Goal: Task Accomplishment & Management: Use online tool/utility

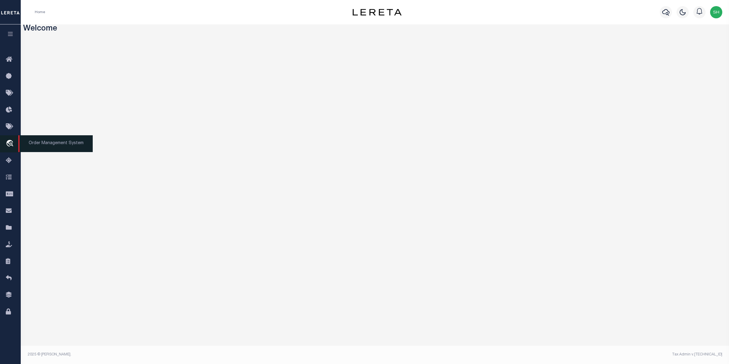
click at [12, 143] on icon "travel_explore" at bounding box center [11, 144] width 10 height 8
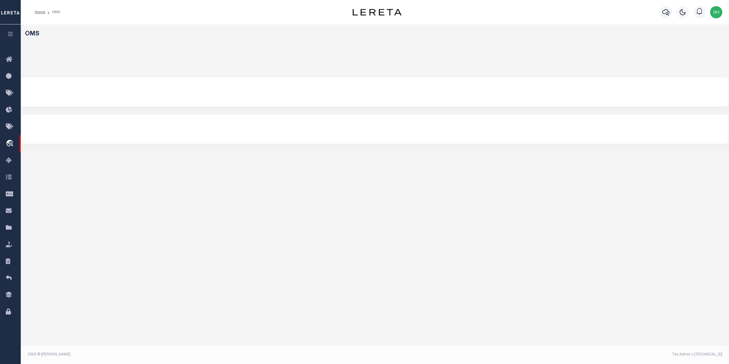
select select "200"
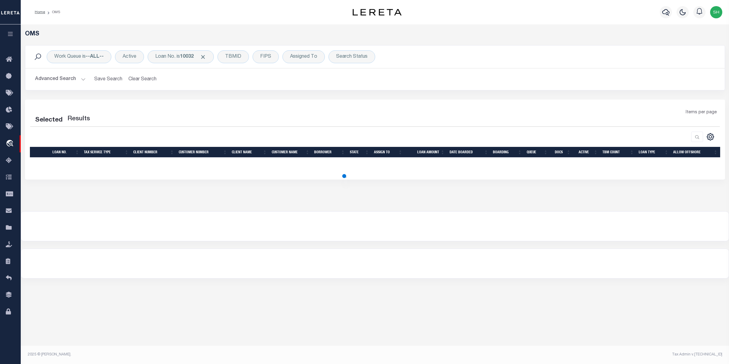
select select "200"
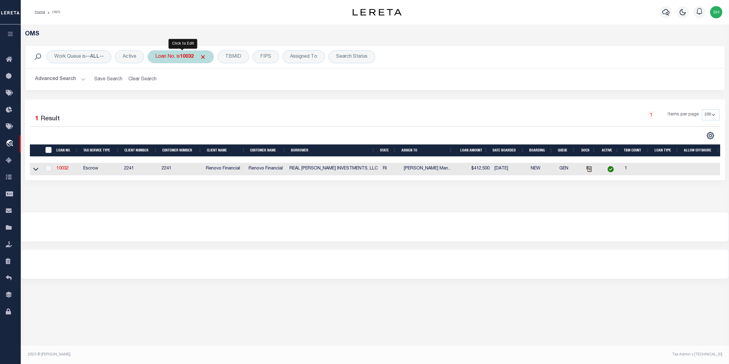
click at [181, 63] on div "Loan No. is 10032" at bounding box center [181, 56] width 66 height 13
type input "10020334"
click at [236, 99] on input "Apply" at bounding box center [236, 100] width 18 height 10
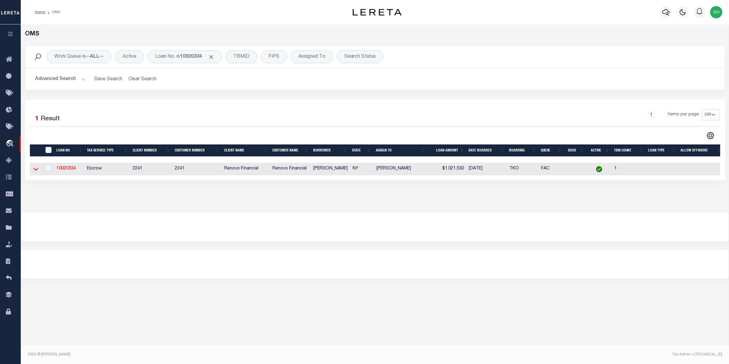
click at [37, 172] on icon at bounding box center [35, 169] width 5 height 6
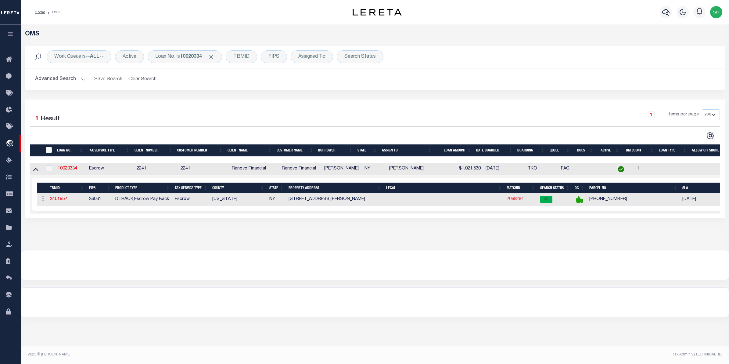
click at [519, 200] on link "2098284" at bounding box center [515, 199] width 17 height 4
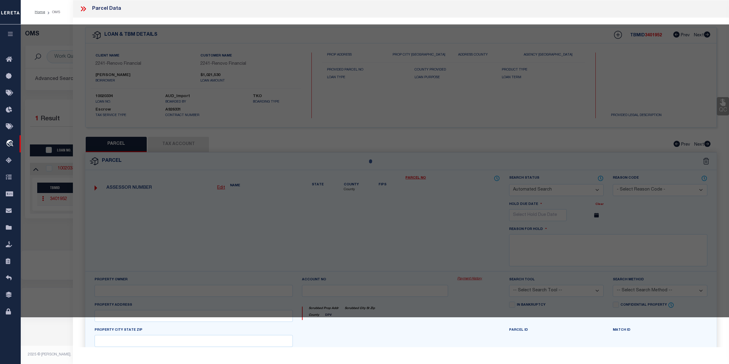
checkbox input "false"
select select "CP"
type input "ALI CUHRUK"
select select "AGW"
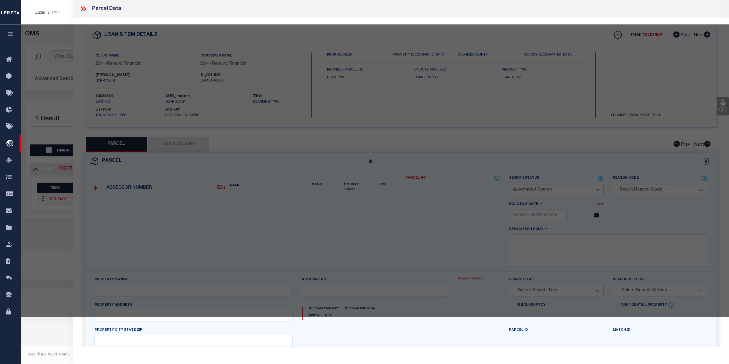
select select "ADD"
type input "570 BROOME ST APT 9A"
checkbox input "false"
type input "NEW YORK, NY 10013"
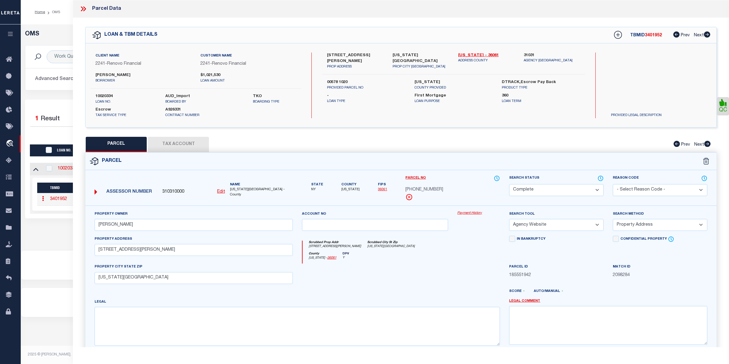
click at [468, 212] on link "Payment History" at bounding box center [478, 213] width 43 height 5
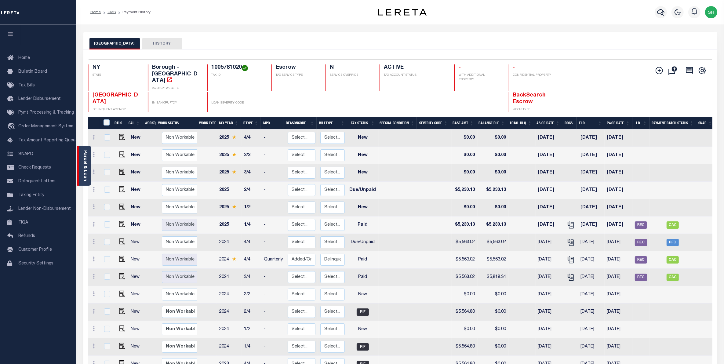
click at [84, 162] on link "Parcel & Loan" at bounding box center [85, 165] width 4 height 31
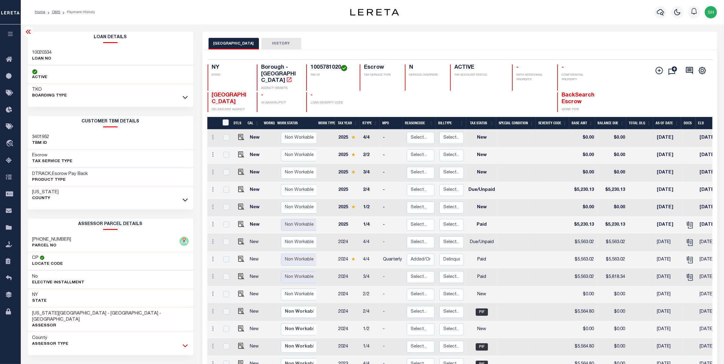
click at [185, 342] on icon at bounding box center [184, 345] width 5 height 6
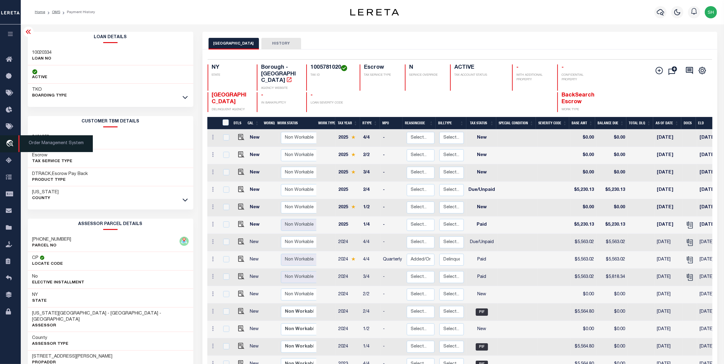
click at [6, 143] on icon "travel_explore" at bounding box center [11, 144] width 10 height 8
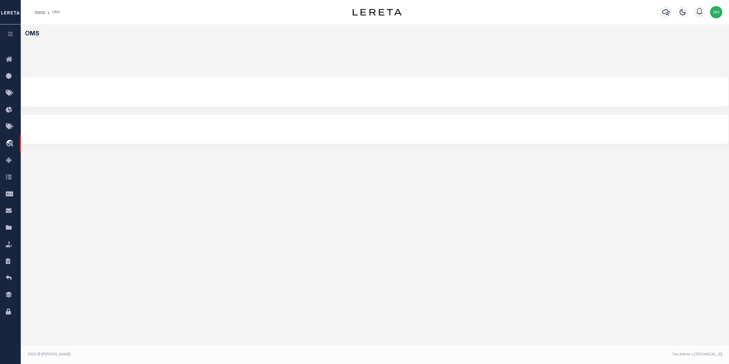
select select "200"
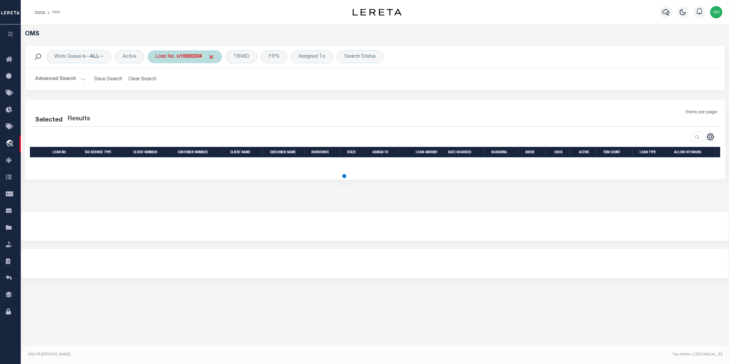
select select "200"
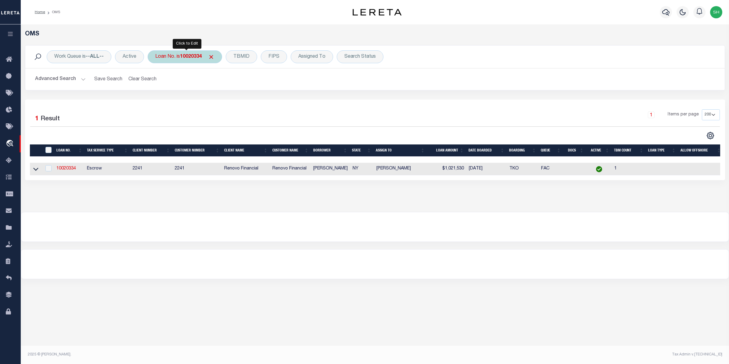
click at [180, 56] on div "Loan No. is 10020334" at bounding box center [185, 56] width 74 height 13
type input "108092"
click at [234, 99] on input "Apply" at bounding box center [236, 100] width 18 height 10
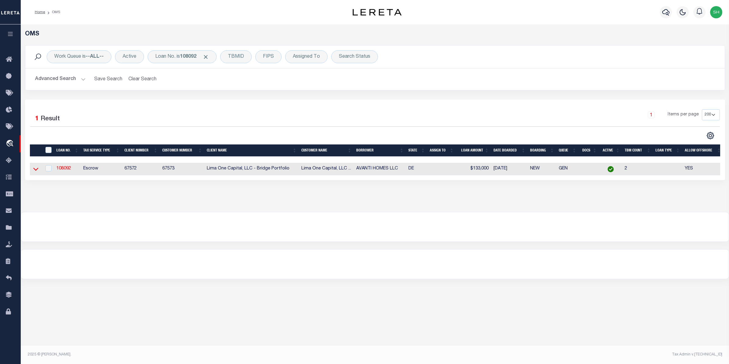
click at [34, 172] on icon at bounding box center [35, 169] width 5 height 6
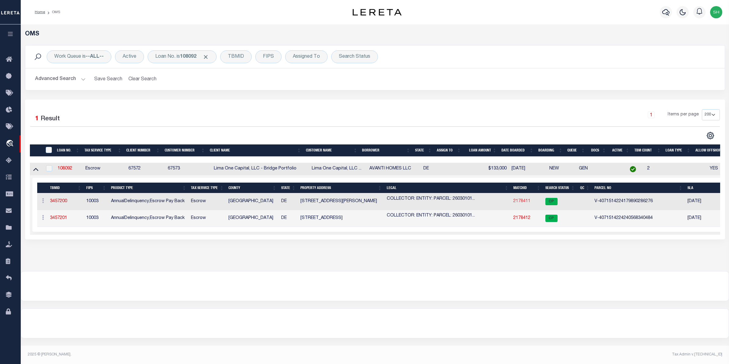
click at [518, 203] on link "2178411" at bounding box center [522, 201] width 17 height 4
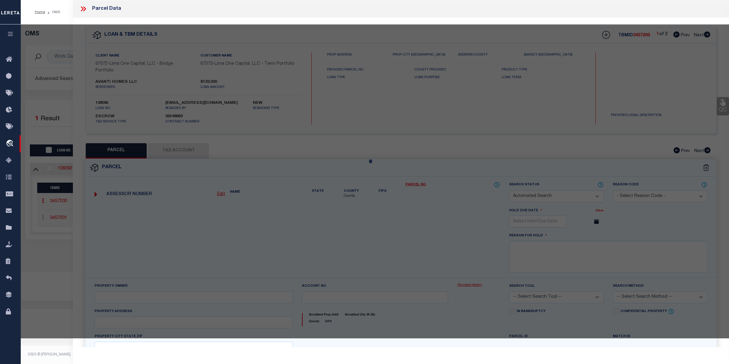
checkbox input "false"
select select "CP"
select select "AGW"
select select
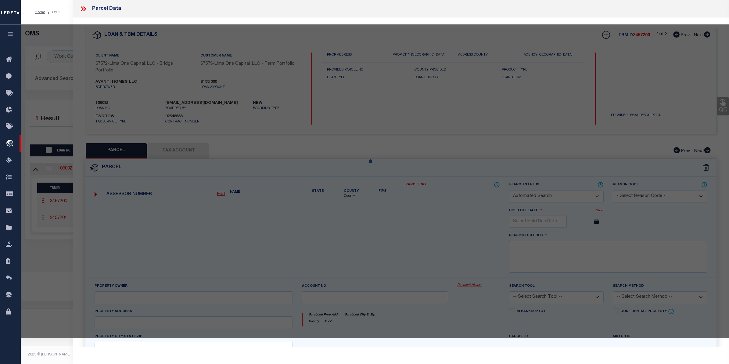
type input "2623 N HEALD ST"
checkbox input "false"
type input "WILMINGTON DE 19802"
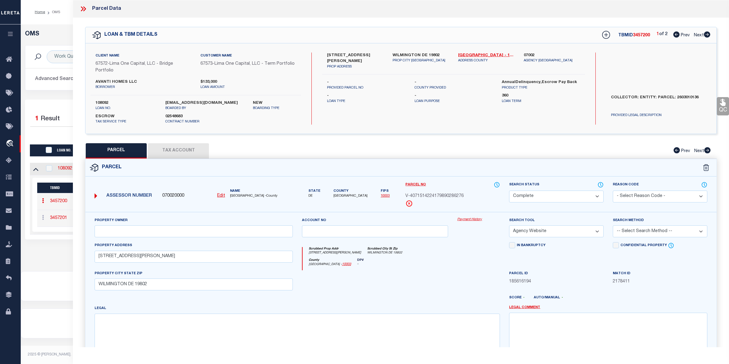
click at [472, 221] on link "Payment History" at bounding box center [478, 219] width 43 height 5
click at [60, 91] on div "Work Queue is --ALL-- Active Loan No. is 108092 TBMID FIPS Assigned To Search S…" at bounding box center [375, 72] width 710 height 54
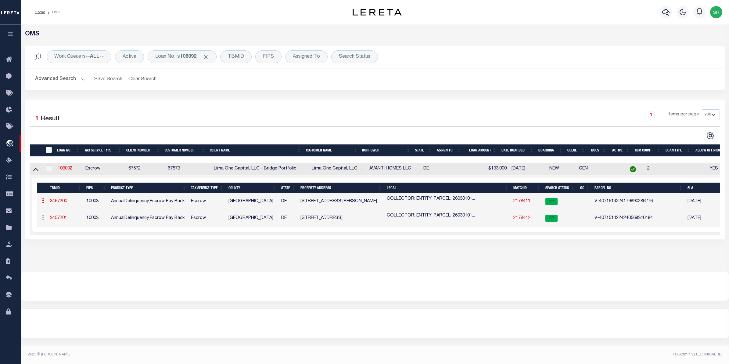
click at [521, 220] on link "2178412" at bounding box center [522, 218] width 17 height 4
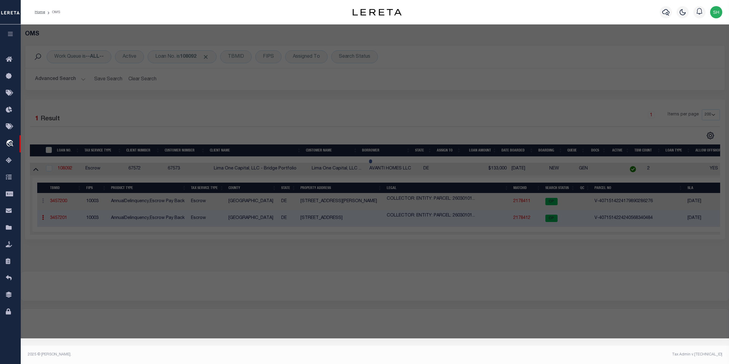
select select "AS"
select select
checkbox input "false"
select select "CP"
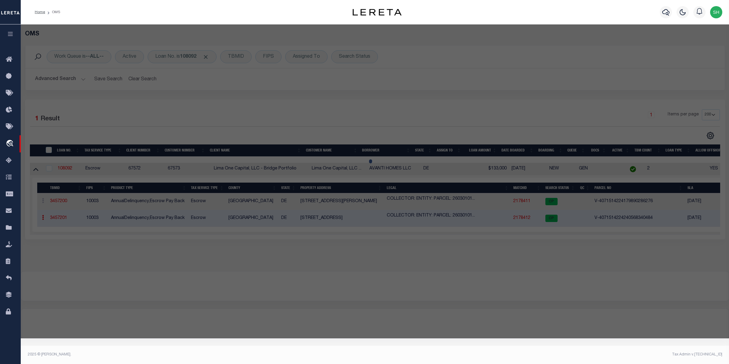
select select "AGW"
select select
type input "1908 SENECA RD"
checkbox input "false"
type input "WILMINGTON DE 19805"
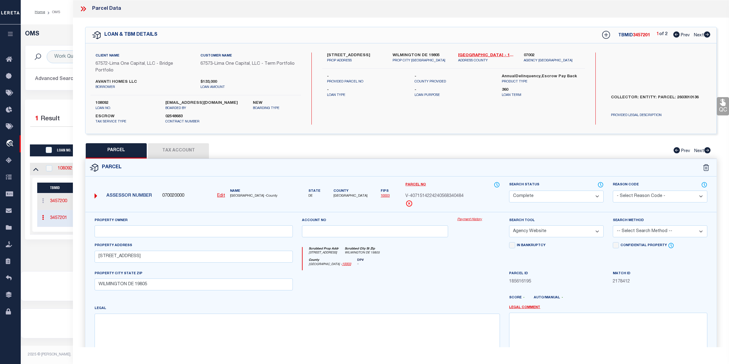
click at [460, 220] on link "Payment History" at bounding box center [478, 219] width 43 height 5
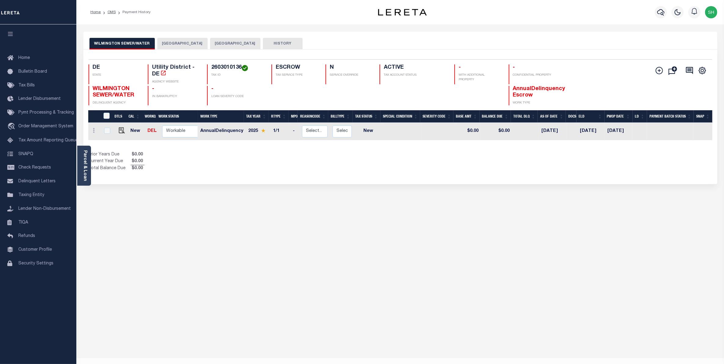
click at [185, 45] on button "WILMINGTON CITY" at bounding box center [182, 44] width 50 height 12
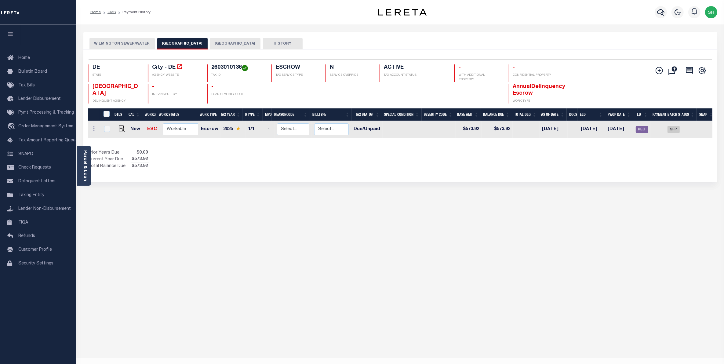
click at [233, 43] on button "NEW CASTLE COUNTY" at bounding box center [235, 44] width 50 height 12
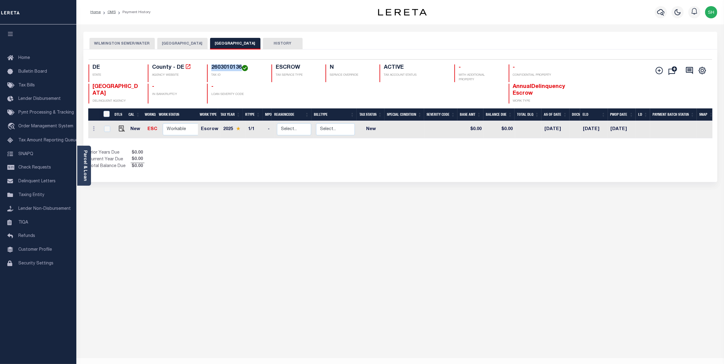
drag, startPoint x: 241, startPoint y: 67, endPoint x: 211, endPoint y: 69, distance: 30.8
click at [211, 69] on h4 "2603010136" at bounding box center [237, 67] width 53 height 7
copy h4 "2603010136"
click at [179, 40] on button "WILMINGTON CITY" at bounding box center [182, 44] width 50 height 12
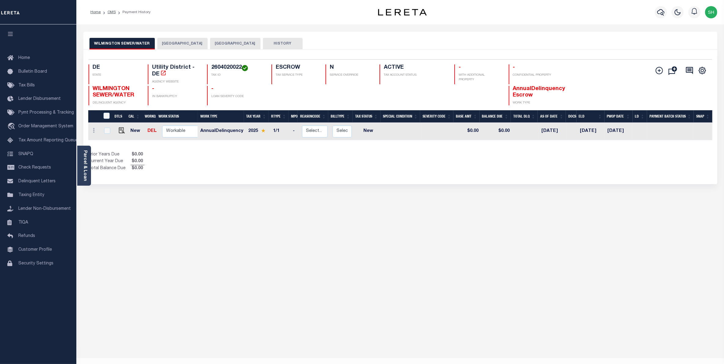
click at [240, 69] on h4 "2604020022" at bounding box center [237, 67] width 53 height 7
drag, startPoint x: 240, startPoint y: 69, endPoint x: 210, endPoint y: 64, distance: 30.9
click at [210, 64] on div "Selected 1 Result 1 Items per page 25 50 100 DE STATE Utility District - DE AGE…" at bounding box center [400, 82] width 633 height 46
copy h4 "2604020022"
click at [187, 45] on button "[GEOGRAPHIC_DATA]" at bounding box center [182, 44] width 50 height 12
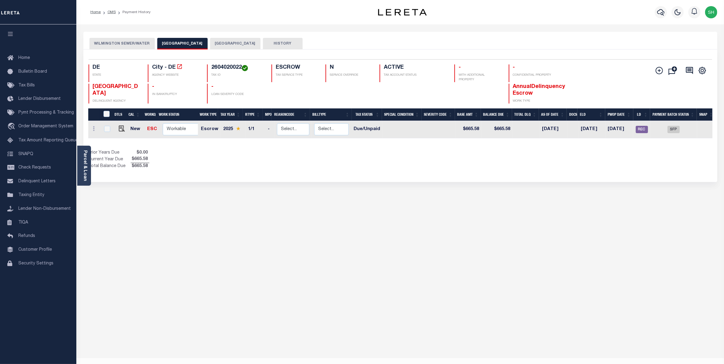
click at [224, 45] on button "[GEOGRAPHIC_DATA]" at bounding box center [235, 44] width 50 height 12
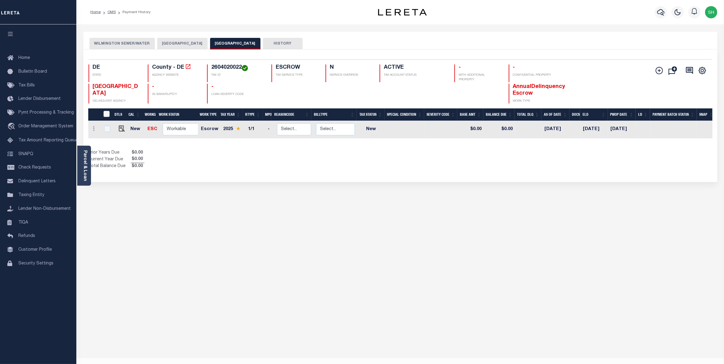
click at [182, 42] on button "WILMINGTON CITY" at bounding box center [182, 44] width 50 height 12
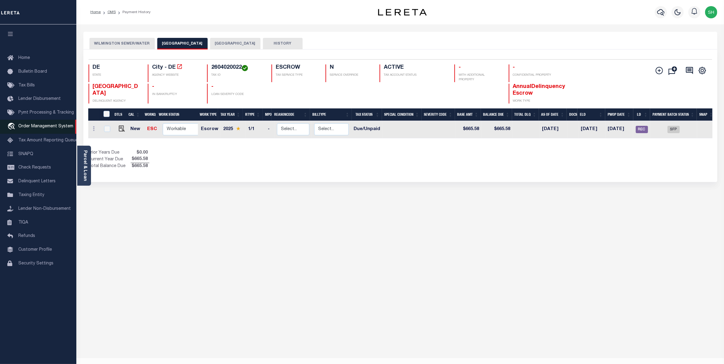
click at [35, 127] on span "Order Management System" at bounding box center [45, 126] width 55 height 4
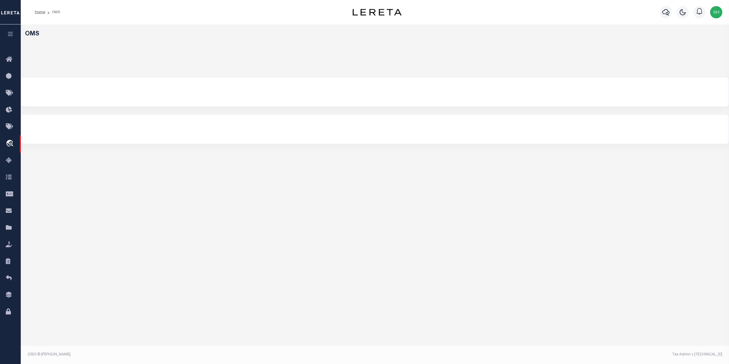
select select "200"
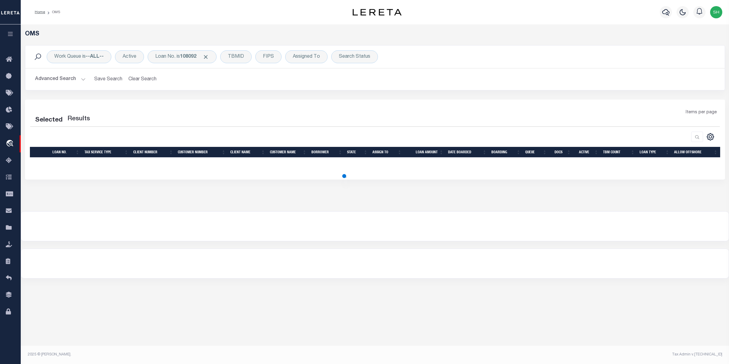
select select "200"
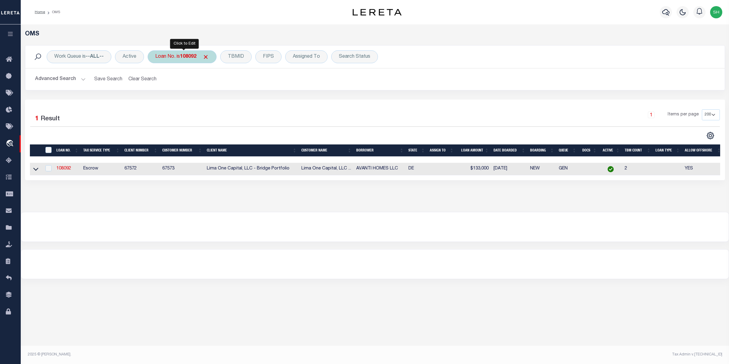
click at [172, 60] on div "Loan No. is 108092" at bounding box center [182, 56] width 69 height 13
type input "40003096"
click at [235, 101] on input "Apply" at bounding box center [236, 100] width 18 height 10
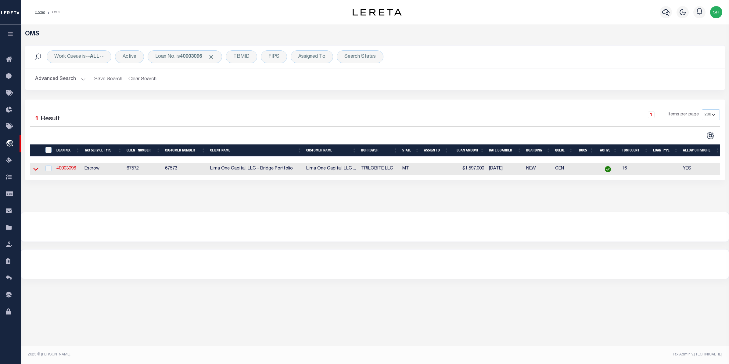
click at [37, 170] on icon at bounding box center [35, 169] width 5 height 6
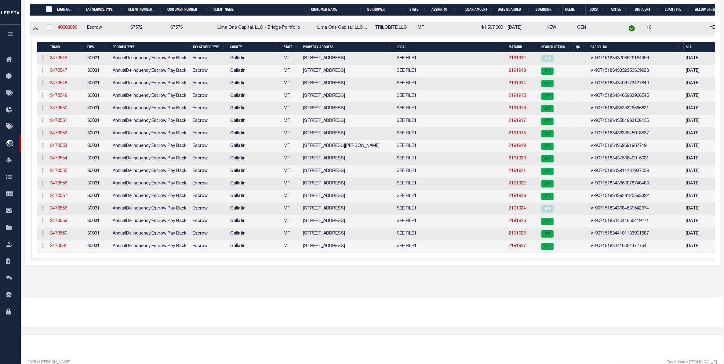
scroll to position [150, 0]
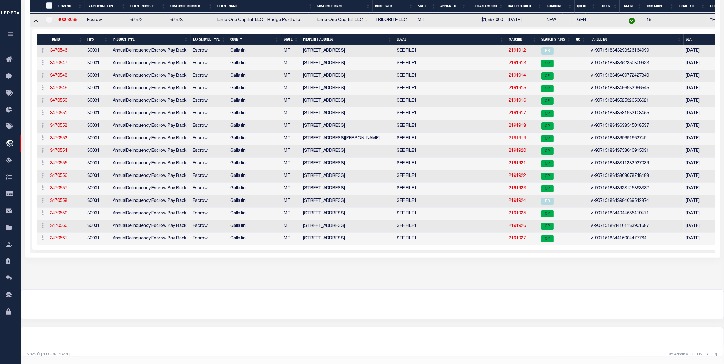
click at [513, 136] on link "2191919" at bounding box center [516, 138] width 17 height 4
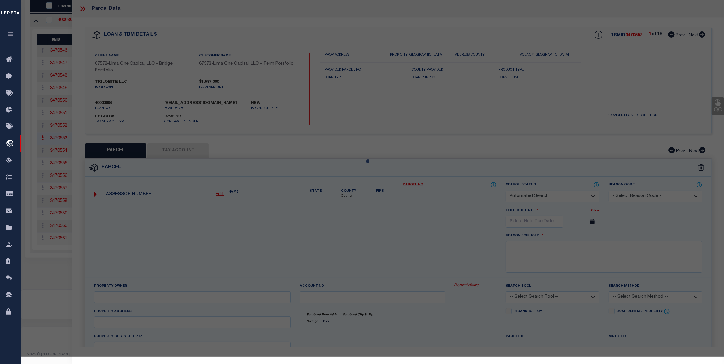
checkbox input "false"
select select "CP"
select select "AGW"
select select
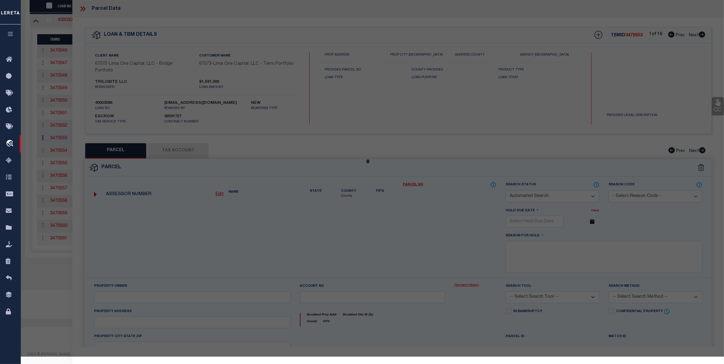
type input "[STREET_ADDRESS][PERSON_NAME]"
checkbox input "false"
type input "BELGRADE MT 59714"
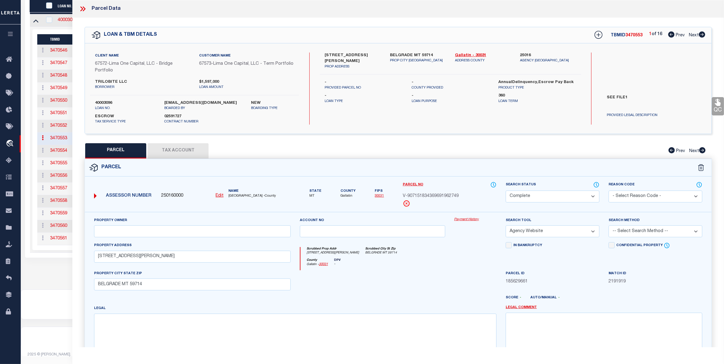
click at [475, 218] on link "Payment History" at bounding box center [475, 219] width 42 height 5
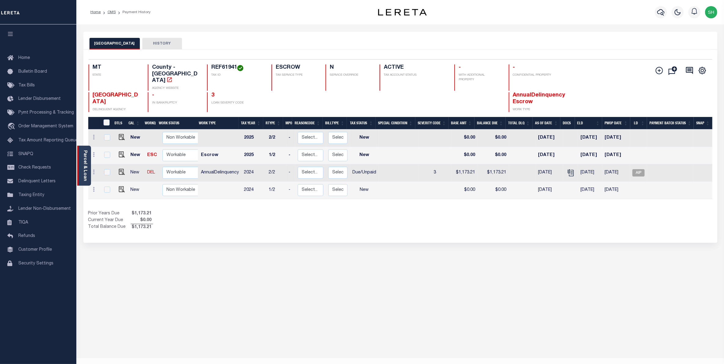
click at [85, 157] on link "Parcel & Loan" at bounding box center [85, 165] width 4 height 31
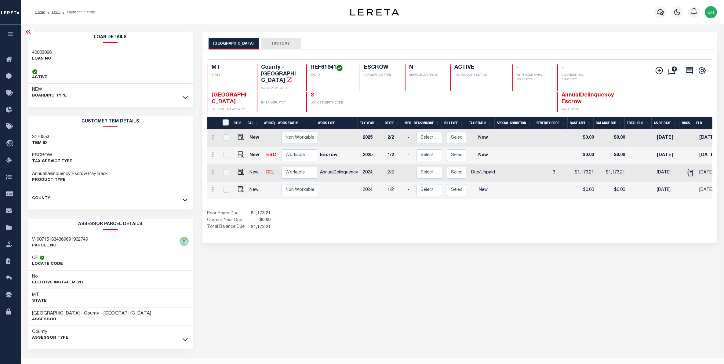
click at [188, 341] on link at bounding box center [185, 339] width 7 height 4
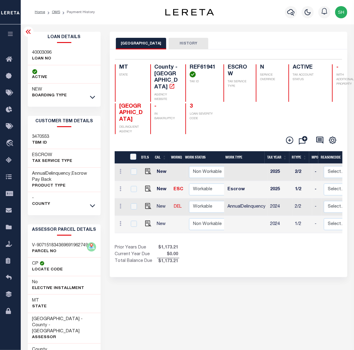
click at [28, 33] on icon at bounding box center [28, 32] width 5 height 4
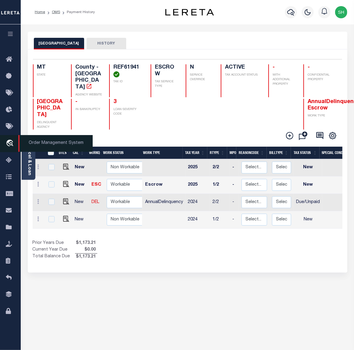
click at [9, 144] on icon "travel_explore" at bounding box center [11, 144] width 10 height 8
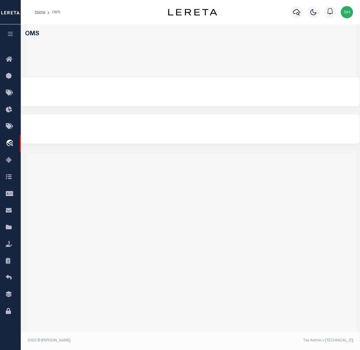
select select "200"
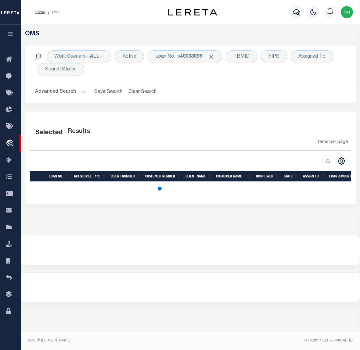
select select "200"
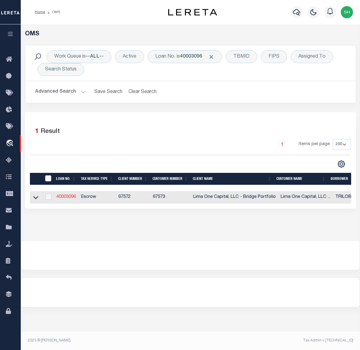
click at [70, 199] on link "40003096" at bounding box center [66, 197] width 20 height 4
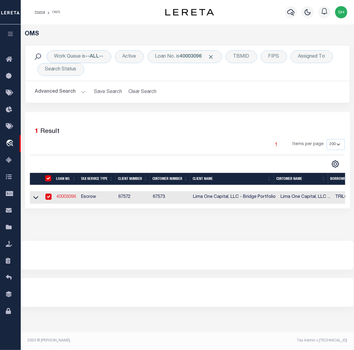
type input "40003096"
type input "TRILOBITE LLC"
select select
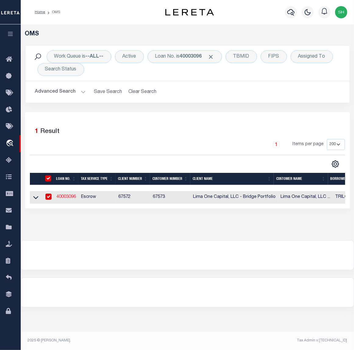
select select
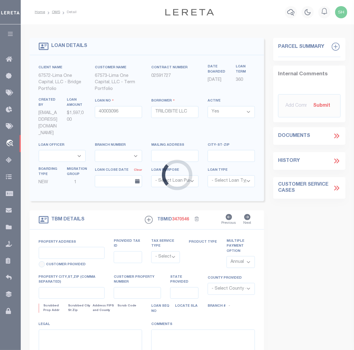
type input "7324 TH STREET S"
radio input "true"
select select "Escrow"
select select
type input "SHELBY MT 59474"
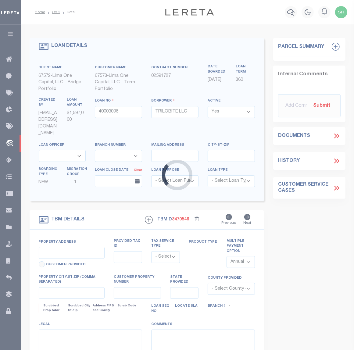
type input "40003096-12"
type input "MT"
type textarea "SEE FILE1"
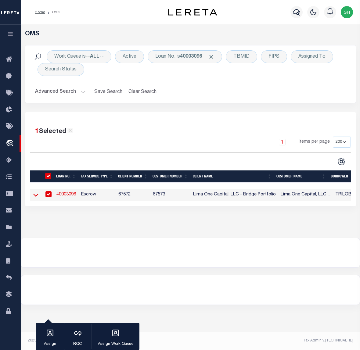
click at [37, 196] on icon at bounding box center [35, 195] width 5 height 6
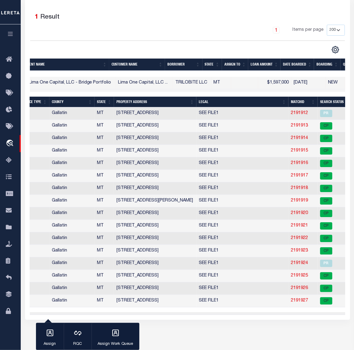
scroll to position [0, 172]
click at [296, 202] on link "2191919" at bounding box center [299, 201] width 17 height 4
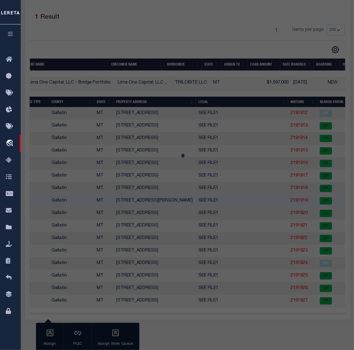
checkbox input "false"
select select "CP"
select select "AGW"
select select
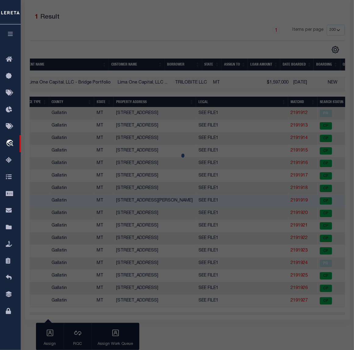
type input "350 HALE BOPP AVENUE"
checkbox input "false"
type input "BELGRADE MT 59714"
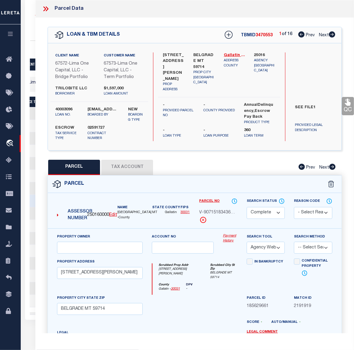
click at [234, 244] on link "Payment History" at bounding box center [230, 239] width 15 height 10
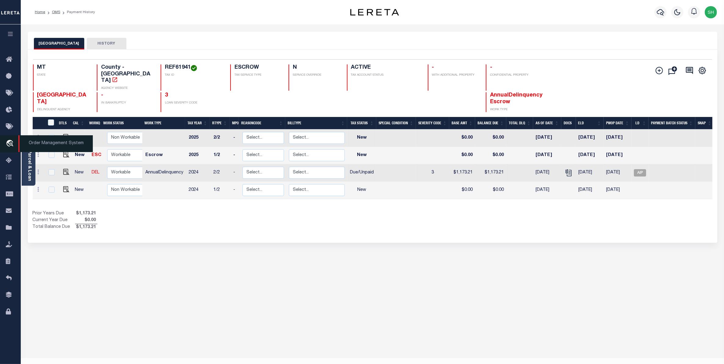
click at [9, 143] on icon "travel_explore" at bounding box center [11, 144] width 10 height 8
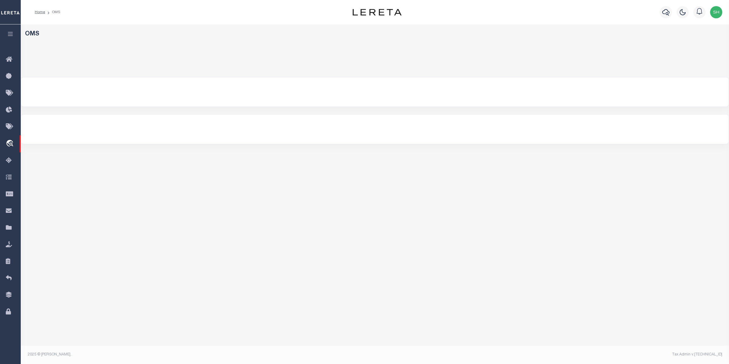
select select "200"
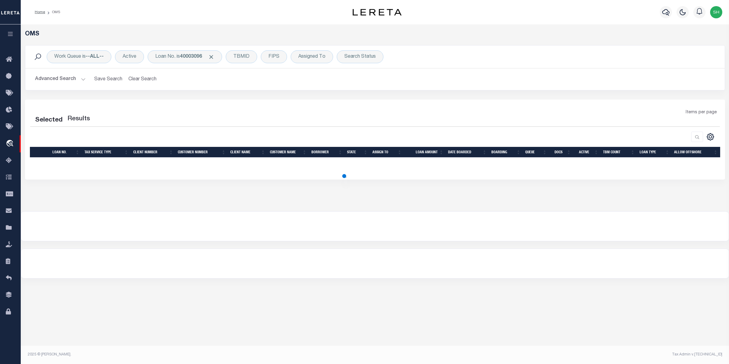
select select "200"
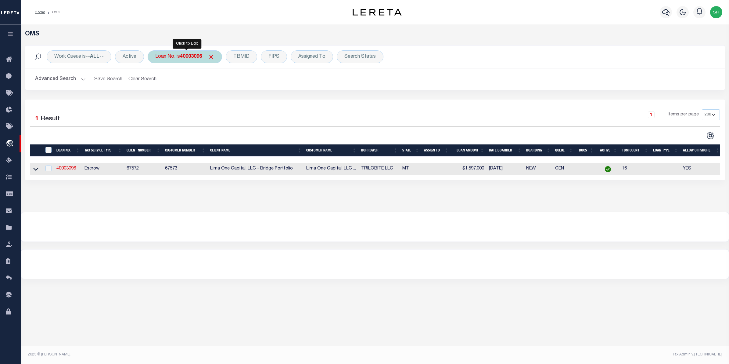
click at [179, 57] on div "Loan No. is 40003096" at bounding box center [185, 56] width 74 height 13
type input "10021311"
click at [240, 103] on input "Apply" at bounding box center [236, 100] width 18 height 10
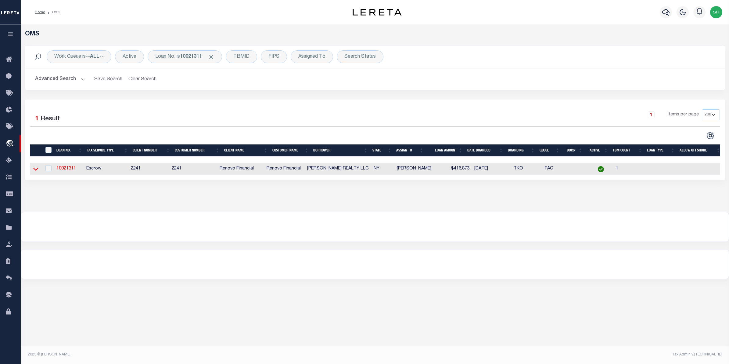
click at [35, 172] on icon at bounding box center [35, 169] width 5 height 6
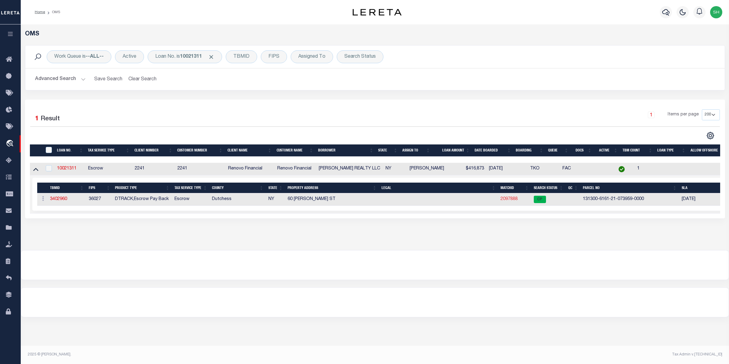
click at [501, 201] on link "2097888" at bounding box center [509, 199] width 17 height 4
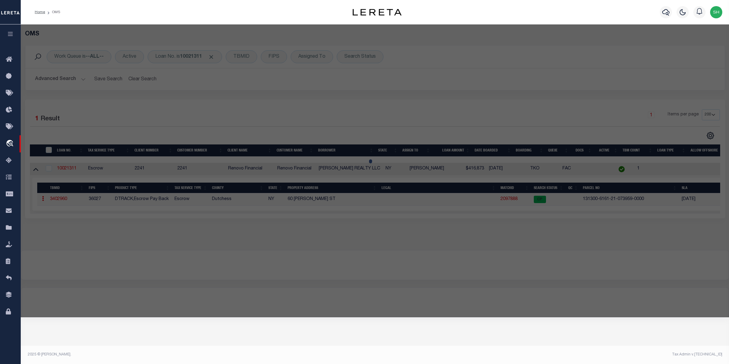
checkbox input "false"
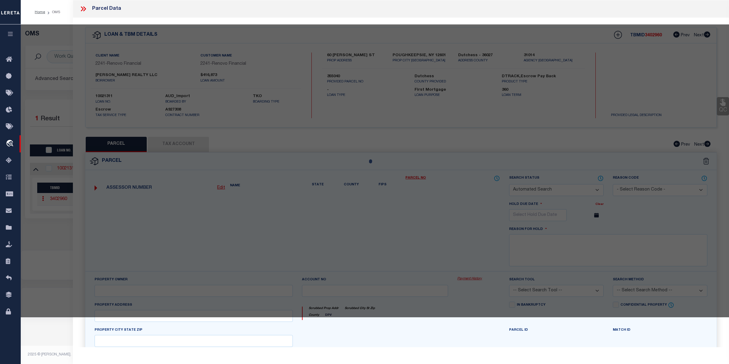
select select "CP"
type input "[PERSON_NAME] Realty LLC"
select select
type input "[STREET_ADDRESS][PERSON_NAME]"
checkbox input "false"
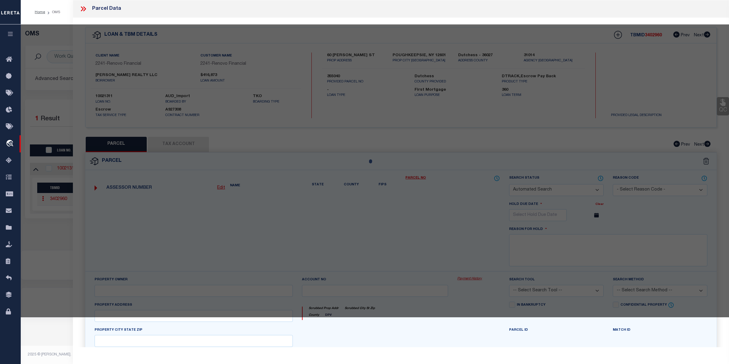
type input "POUGHKEEPSIE, NY 12601"
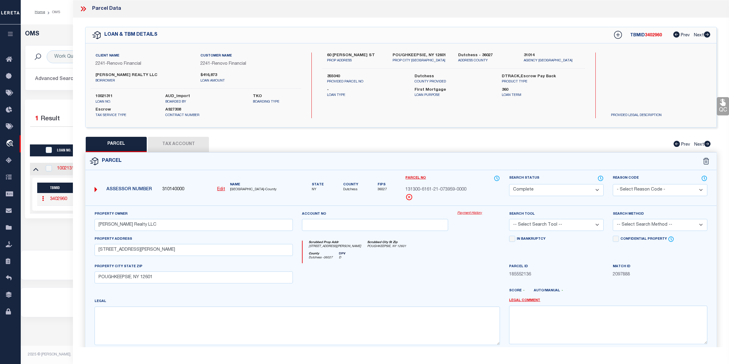
click at [478, 215] on link "Payment History" at bounding box center [478, 213] width 43 height 5
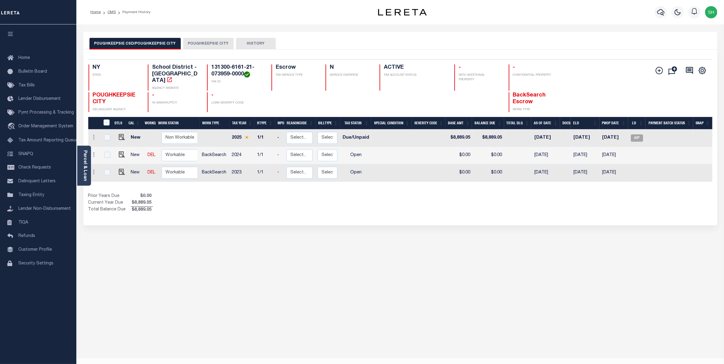
click at [195, 45] on button "POUGHKEEPSIE CITY" at bounding box center [208, 44] width 50 height 12
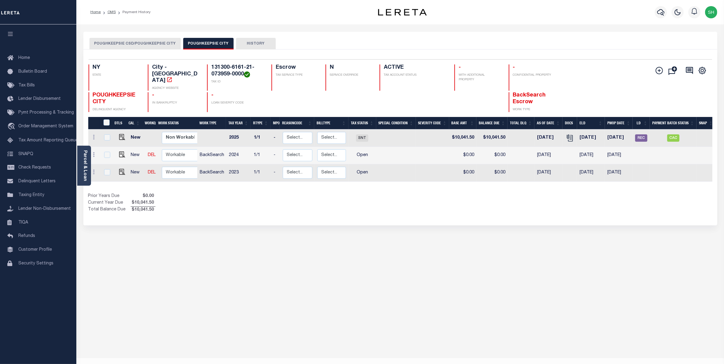
click at [151, 44] on button "POUGHKEEPSIE CSD/POUGHKEEPSIE CITY" at bounding box center [134, 44] width 91 height 12
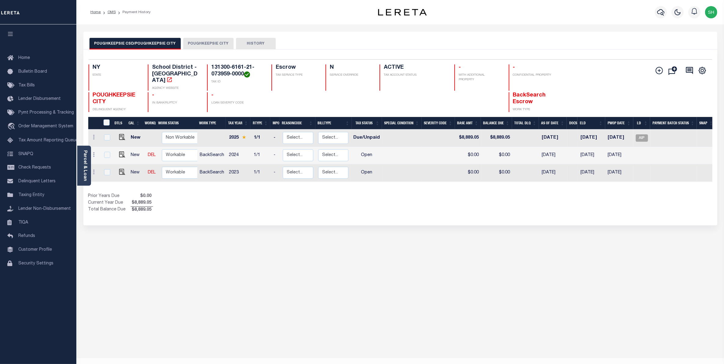
click at [212, 42] on button "POUGHKEEPSIE CITY" at bounding box center [208, 44] width 50 height 12
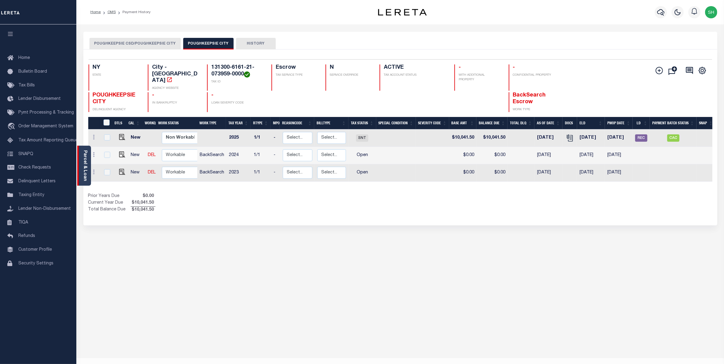
click at [81, 167] on div "Parcel & Loan" at bounding box center [84, 166] width 14 height 40
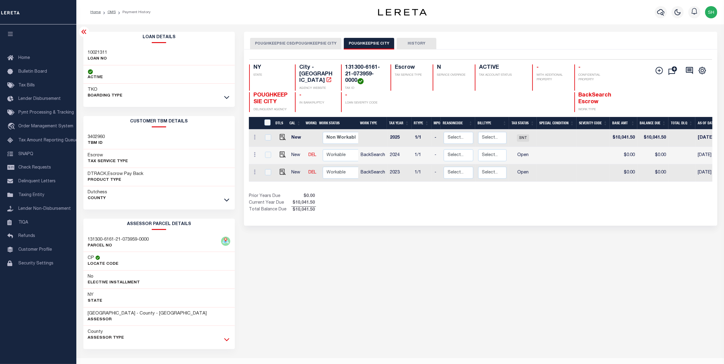
click at [226, 341] on icon at bounding box center [226, 339] width 5 height 6
click at [29, 128] on span "Order Management System" at bounding box center [45, 126] width 55 height 4
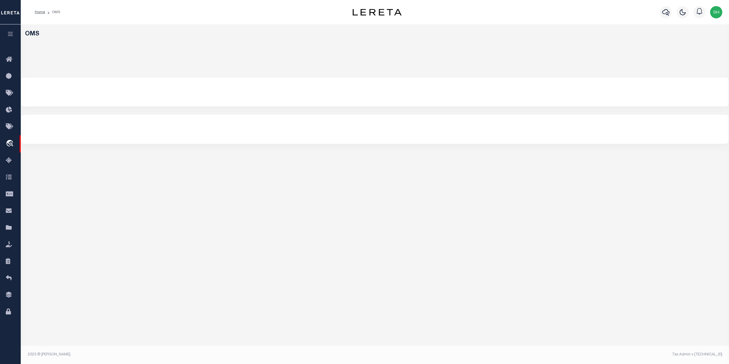
select select "200"
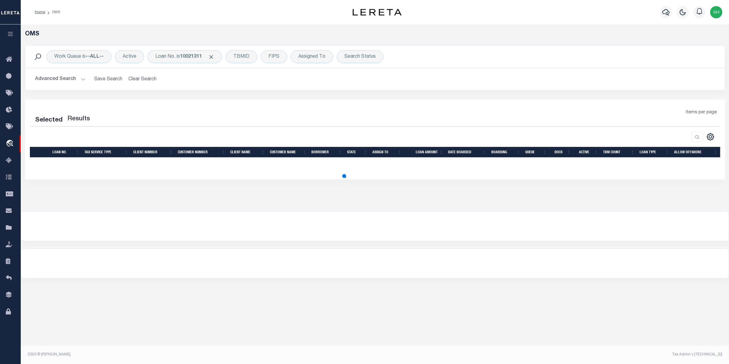
select select "200"
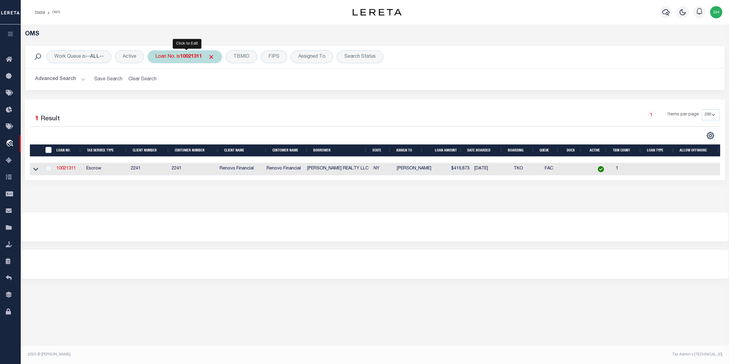
click at [197, 58] on b "10021311" at bounding box center [191, 56] width 22 height 5
type input "40004213"
click at [240, 103] on input "Apply" at bounding box center [236, 100] width 18 height 10
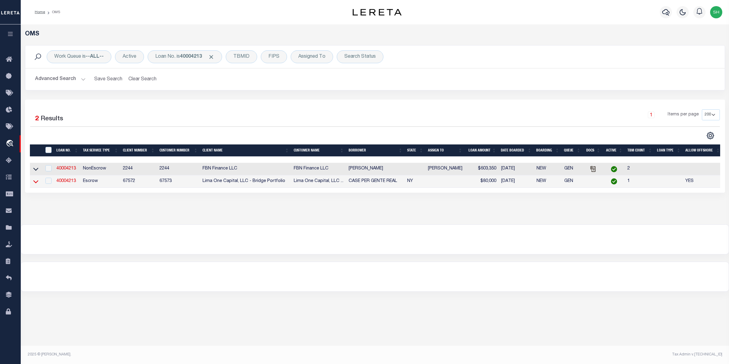
click at [33, 181] on icon at bounding box center [35, 181] width 5 height 6
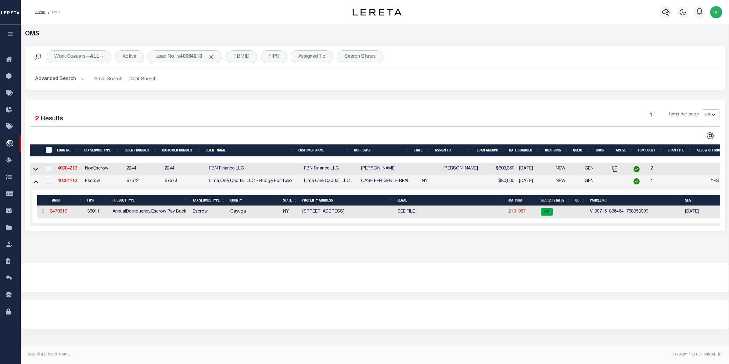
click at [515, 214] on link "2191987" at bounding box center [517, 211] width 17 height 4
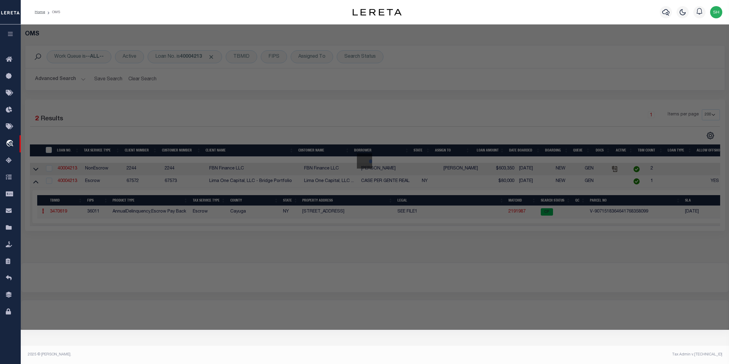
checkbox input "false"
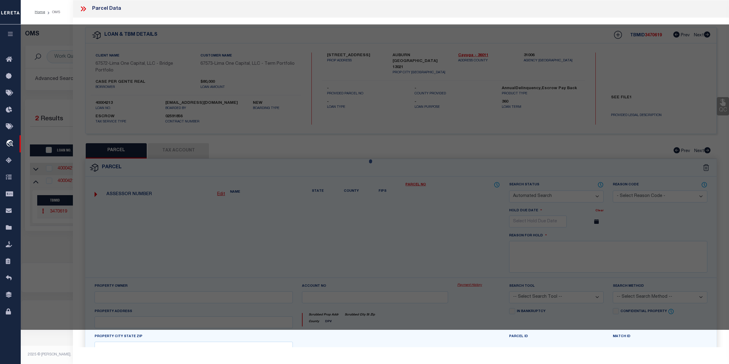
select select "CP"
select select "AGW"
select select
type input "38 NORTH DIVISION STREET"
checkbox input "false"
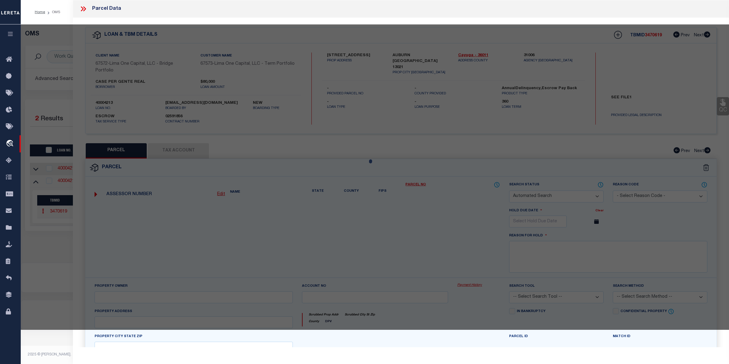
type input "AUBURN NY 13021"
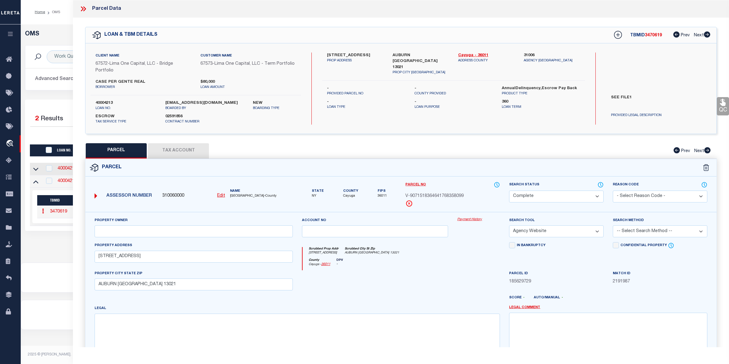
click at [474, 220] on link "Payment History" at bounding box center [478, 219] width 43 height 5
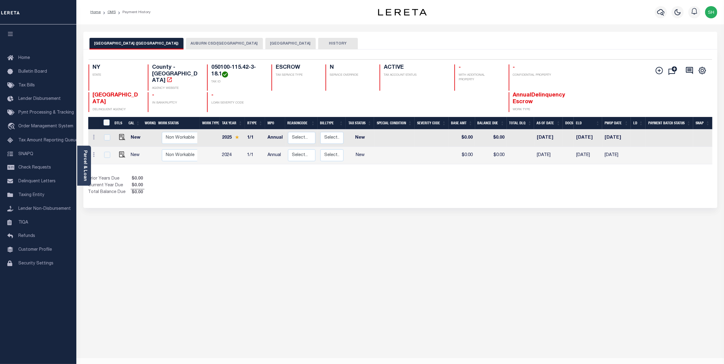
click at [208, 46] on button "AUBURN CSD/[GEOGRAPHIC_DATA]" at bounding box center [224, 44] width 77 height 12
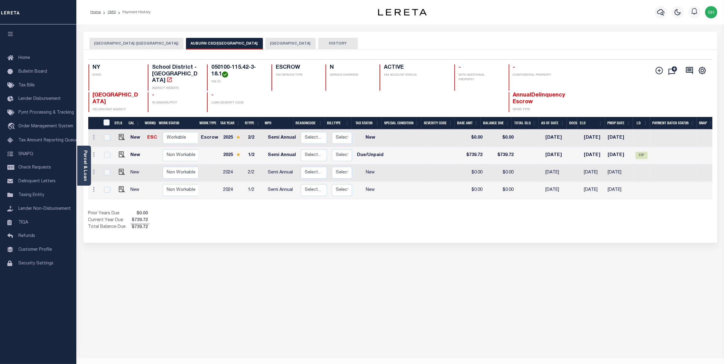
click at [265, 42] on button "AUBURN CITY" at bounding box center [290, 44] width 50 height 12
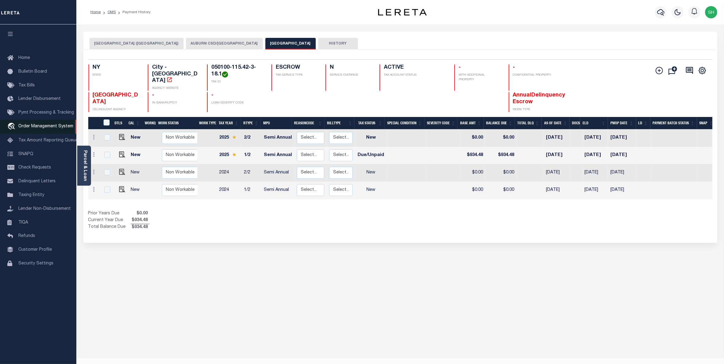
click at [35, 131] on link "travel_explore Order Management System" at bounding box center [38, 127] width 76 height 14
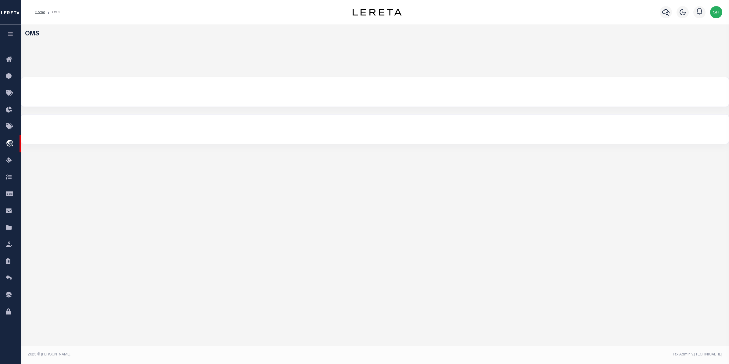
select select "200"
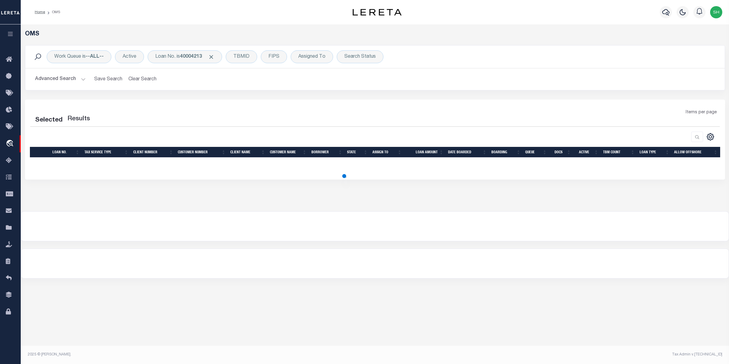
select select "200"
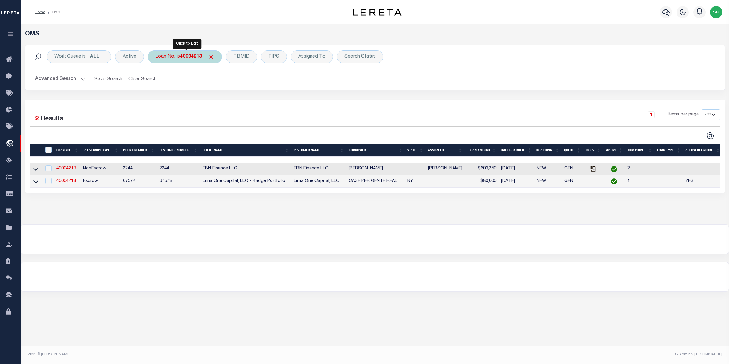
click at [185, 60] on div "Loan No. is 40004213" at bounding box center [185, 56] width 74 height 13
type input "40000102"
click at [233, 102] on input "Apply" at bounding box center [236, 100] width 18 height 10
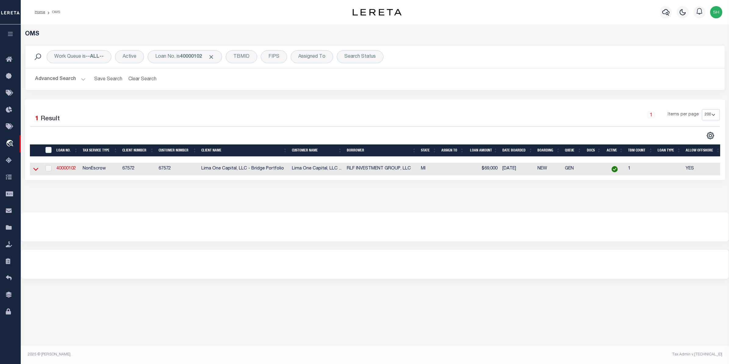
click at [38, 170] on icon at bounding box center [35, 169] width 5 height 6
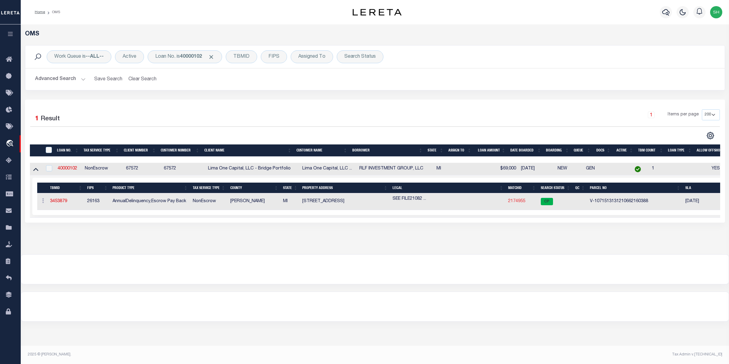
click at [515, 203] on link "2174955" at bounding box center [516, 201] width 17 height 4
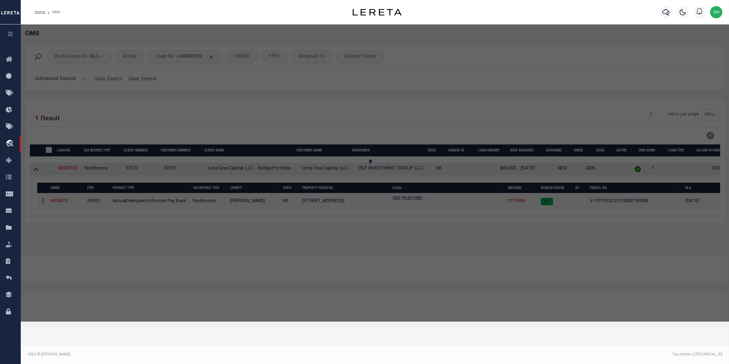
checkbox input "false"
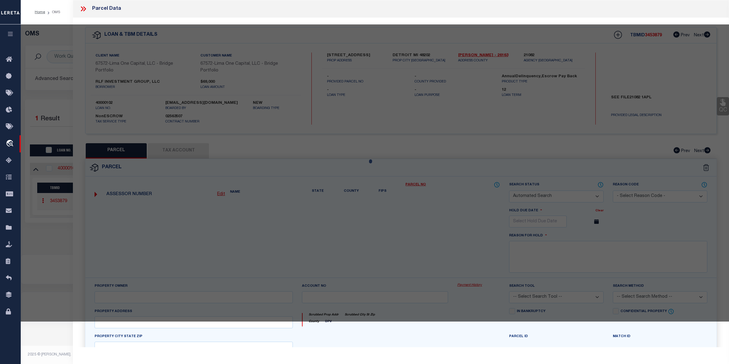
select select "CP"
select select "AGW"
select select
type input "8716 3RD AVENUE"
checkbox input "false"
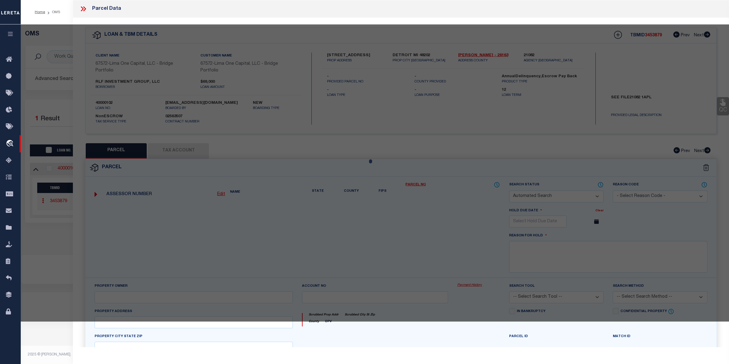
type input "DETROIT MI 48202"
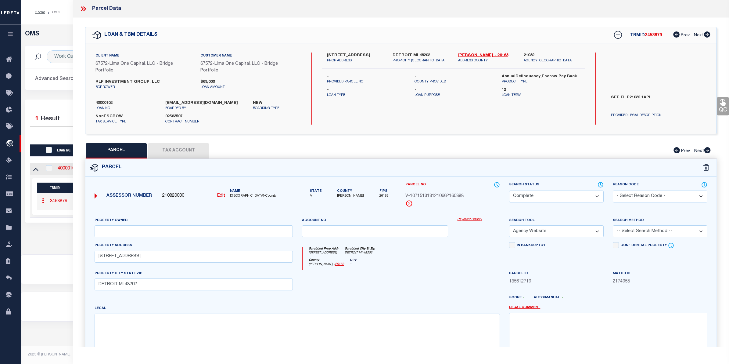
click at [466, 219] on link "Payment History" at bounding box center [478, 219] width 43 height 5
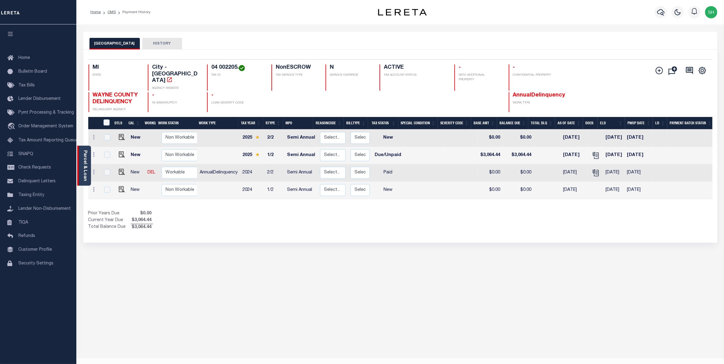
click at [88, 168] on div "Parcel & Loan" at bounding box center [84, 166] width 14 height 40
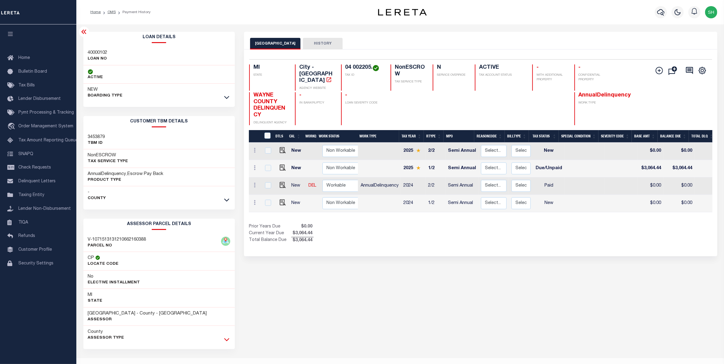
click at [229, 342] on icon at bounding box center [226, 339] width 5 height 6
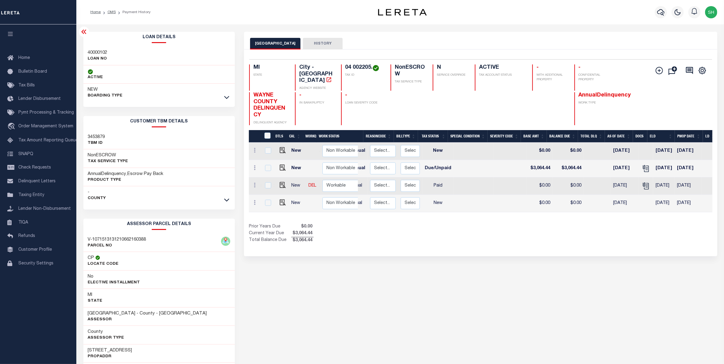
scroll to position [0, 112]
click at [46, 125] on span "Order Management System" at bounding box center [45, 126] width 55 height 4
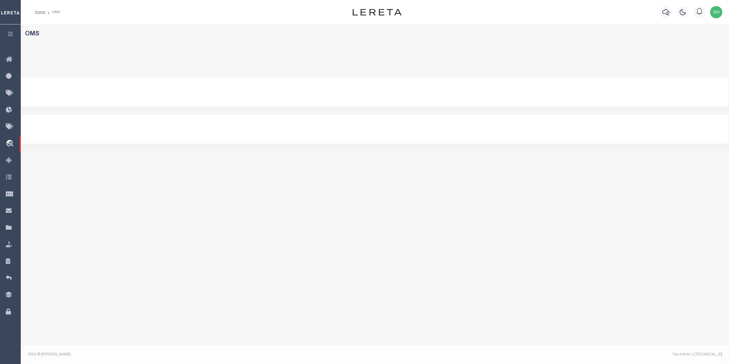
select select "200"
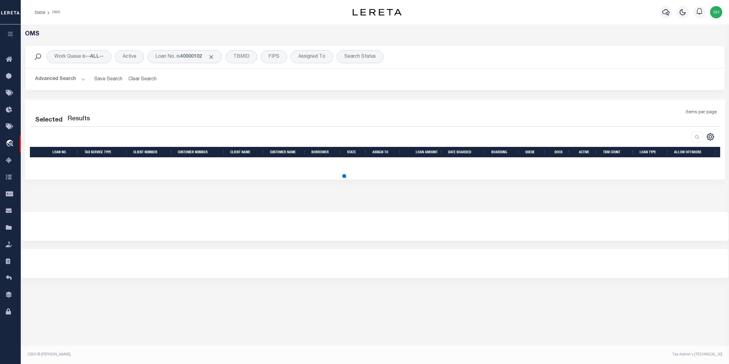
select select "200"
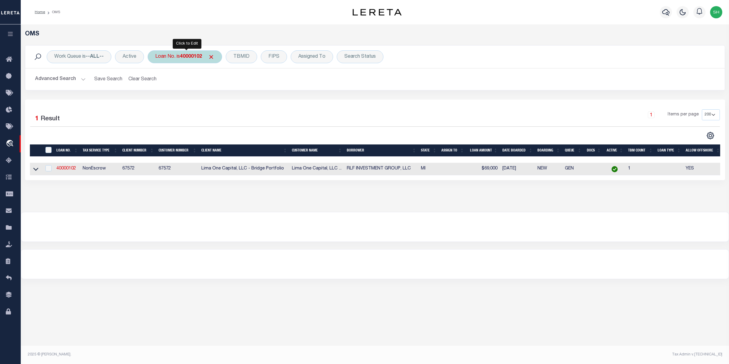
click at [156, 62] on div "Loan No. is 40000102" at bounding box center [185, 56] width 74 height 13
type input "47819-406"
click at [232, 102] on input "Apply" at bounding box center [236, 100] width 18 height 10
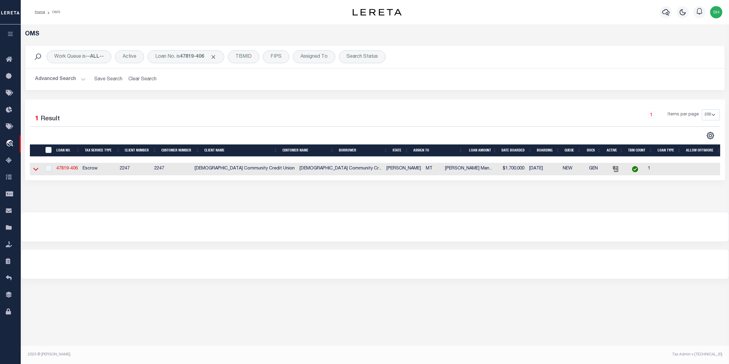
click at [34, 171] on icon at bounding box center [35, 169] width 5 height 6
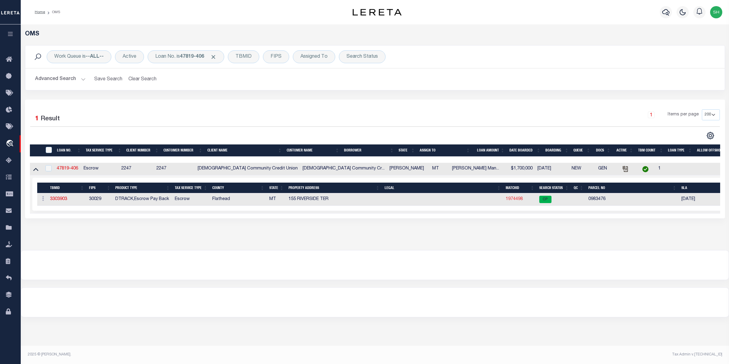
click at [519, 200] on link "1974498" at bounding box center [514, 199] width 17 height 4
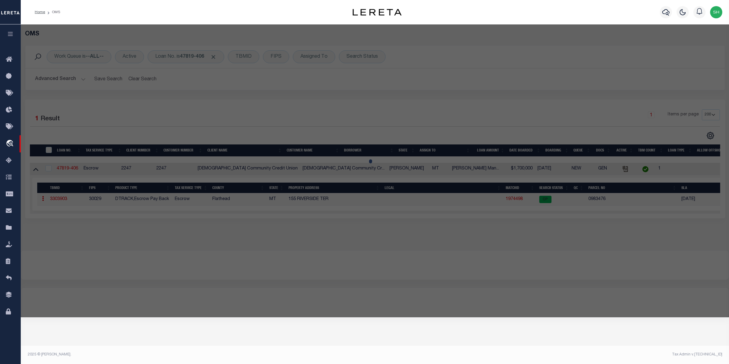
checkbox input "false"
select select "CP"
type input "VUKONICH DANIELLE S"
select select "AGW"
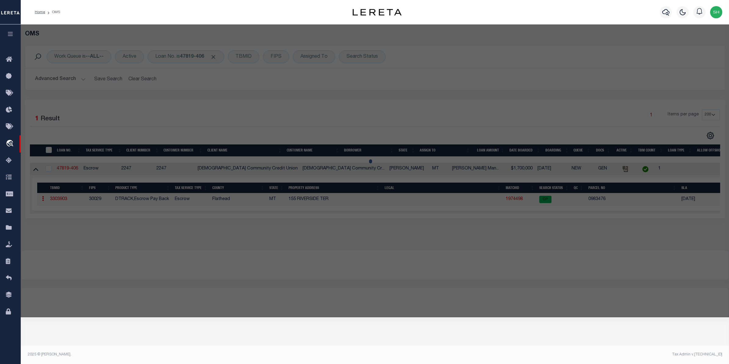
select select
type input "1510 RIVERSIDE RD"
checkbox input "false"
type input "BIGFORK, MT 59911"
type textarea "S33, T28 N, R20 W, 12439-2, PARCEL N/A, TR 3BA & TR 3C IN L9"
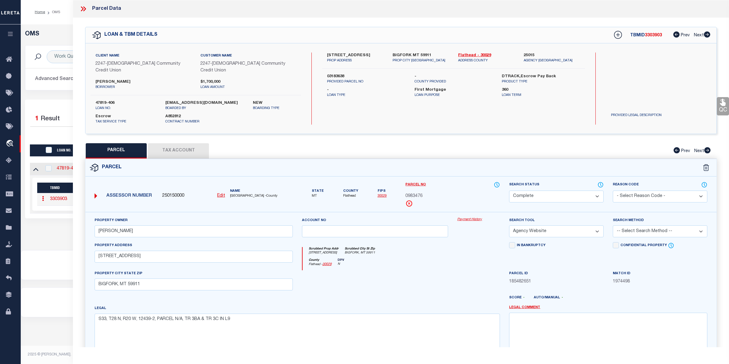
click at [474, 217] on link "Payment History" at bounding box center [478, 219] width 43 height 5
